Goal: Task Accomplishment & Management: Manage account settings

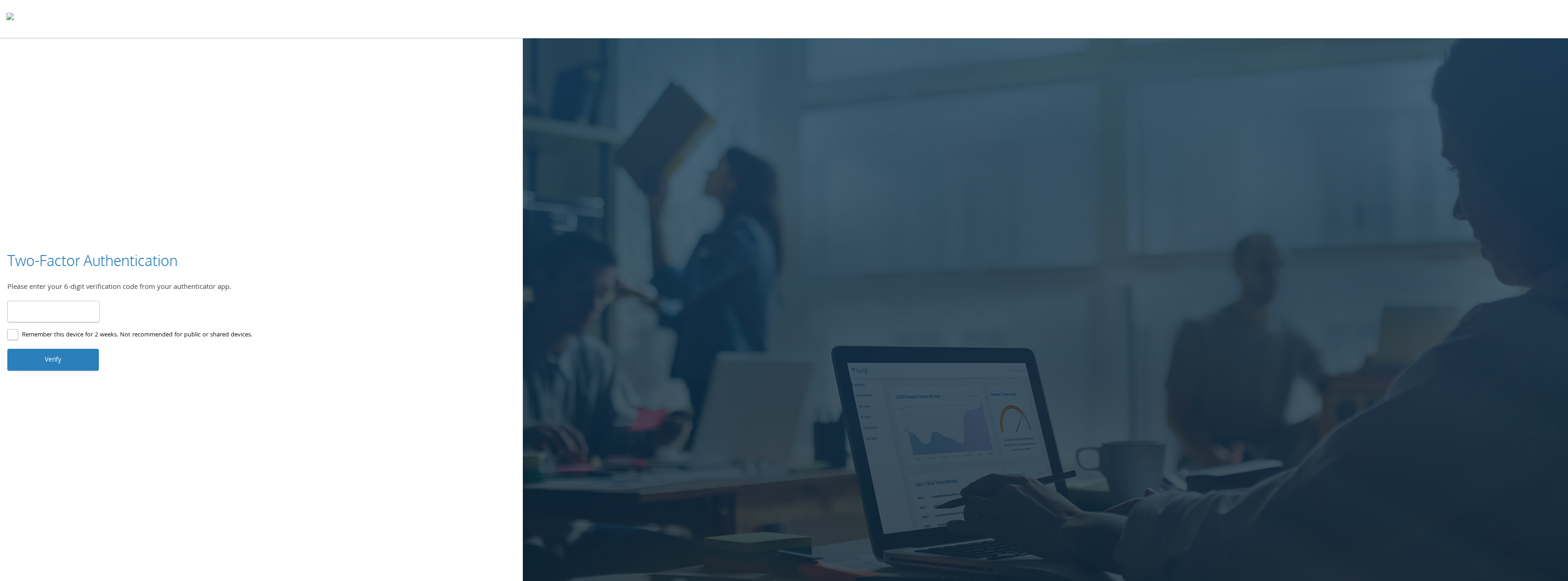
click at [16, 333] on label "Remember this device for 2 weeks. Not recommended for public or shared devices." at bounding box center [129, 335] width 245 height 12
click at [29, 316] on input "number" at bounding box center [53, 312] width 92 height 22
type input "******"
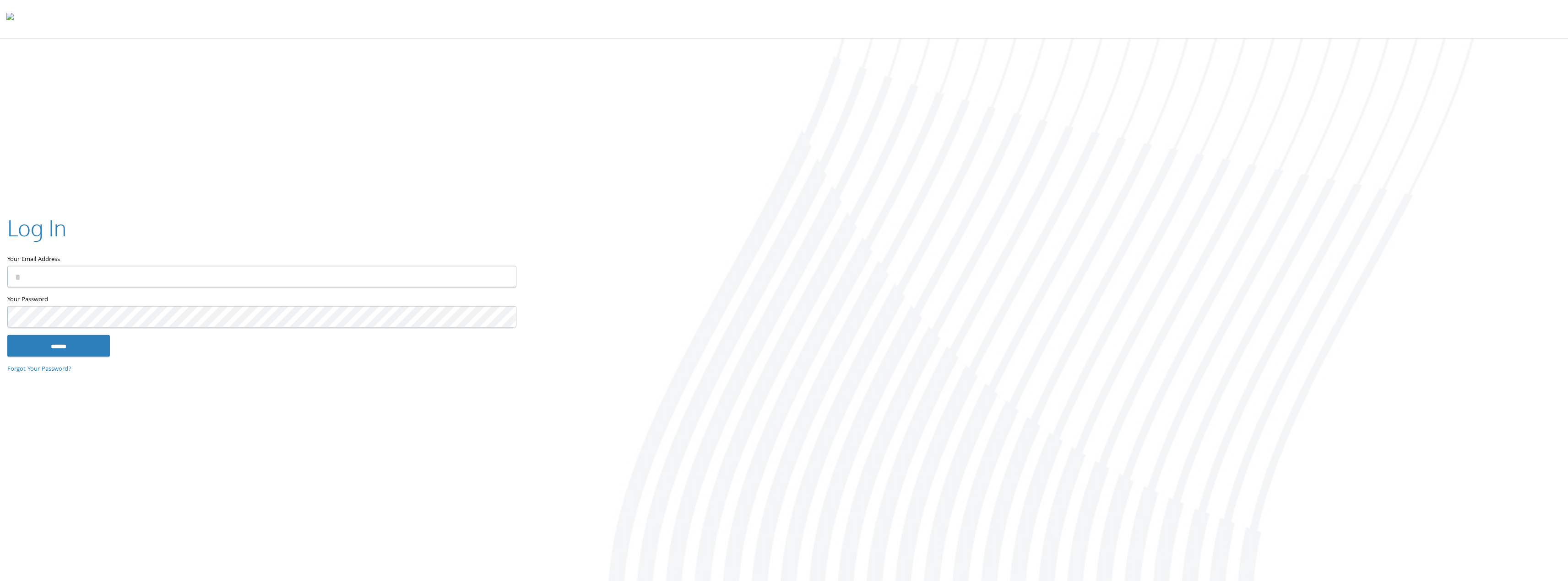
type input "**********"
